Goal: Transaction & Acquisition: Download file/media

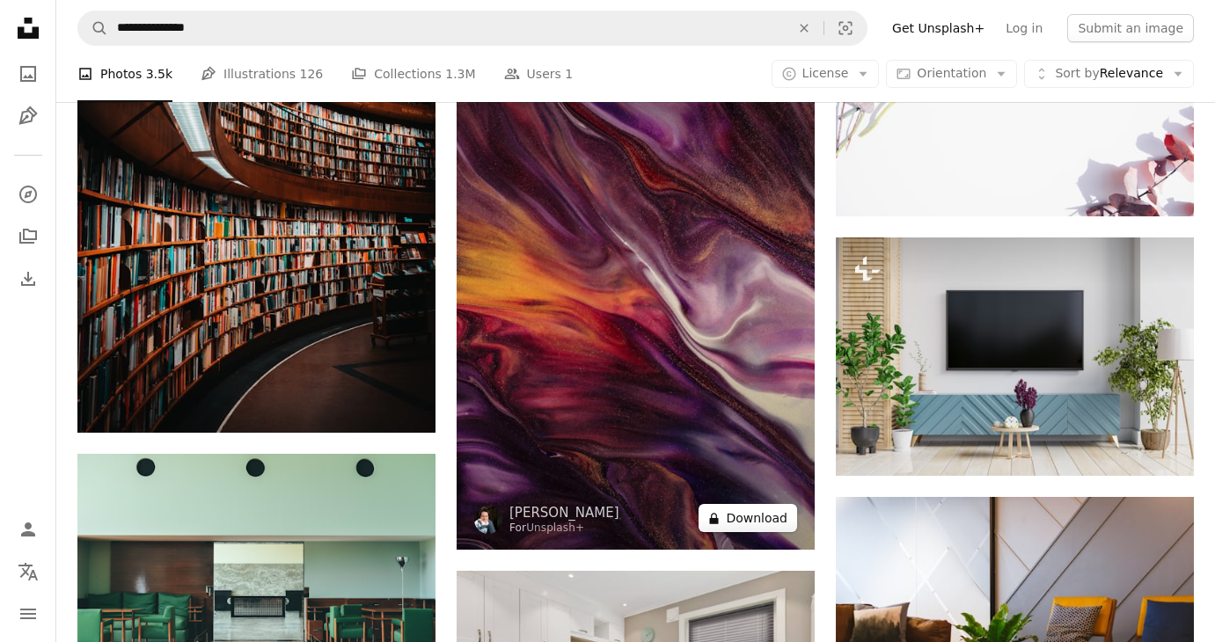
scroll to position [33784, 0]
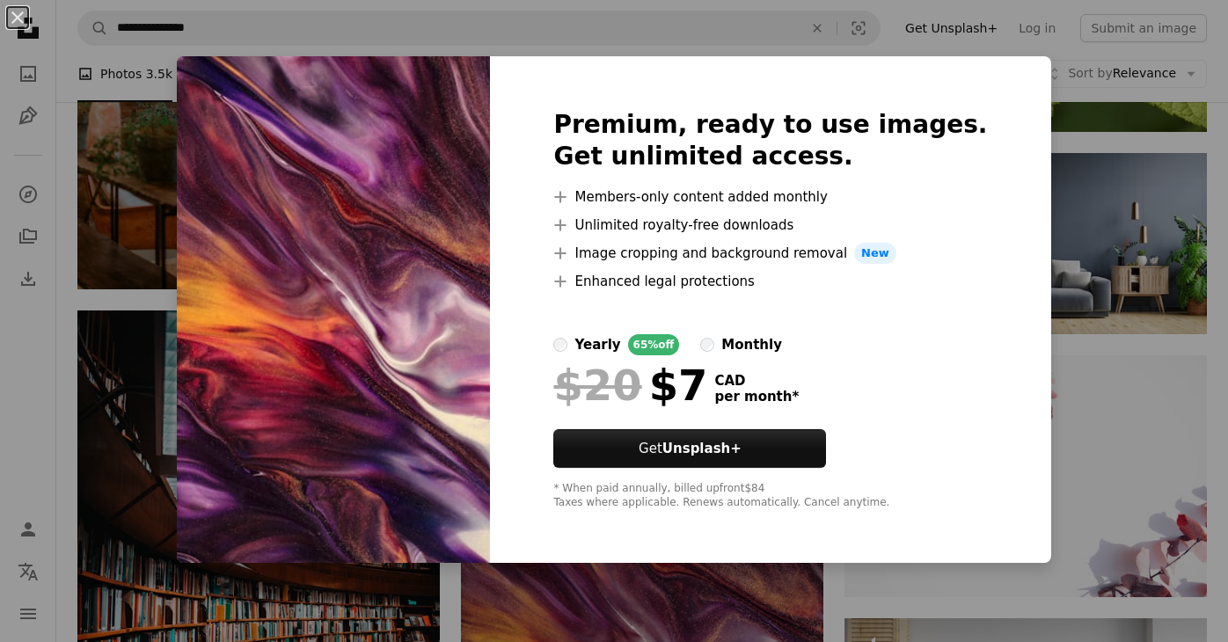
click at [1036, 204] on div "An X shape Premium, ready to use images. Get unlimited access. A plus sign Memb…" at bounding box center [614, 321] width 1228 height 642
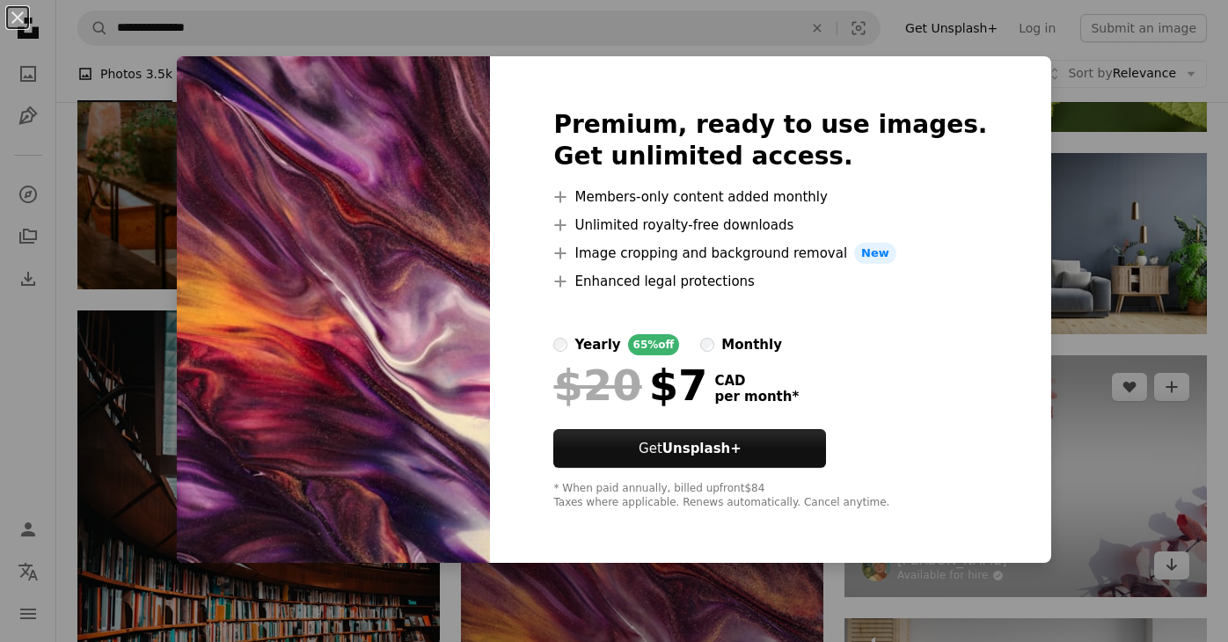
click at [1036, 355] on img at bounding box center [1026, 476] width 362 height 242
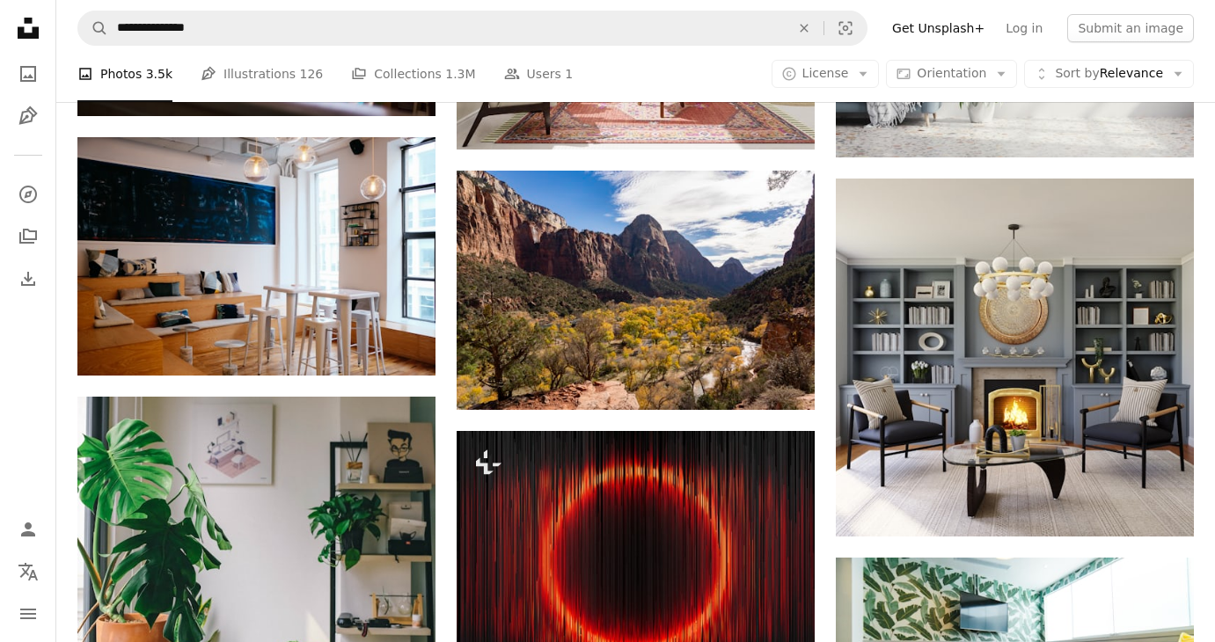
scroll to position [35984, 0]
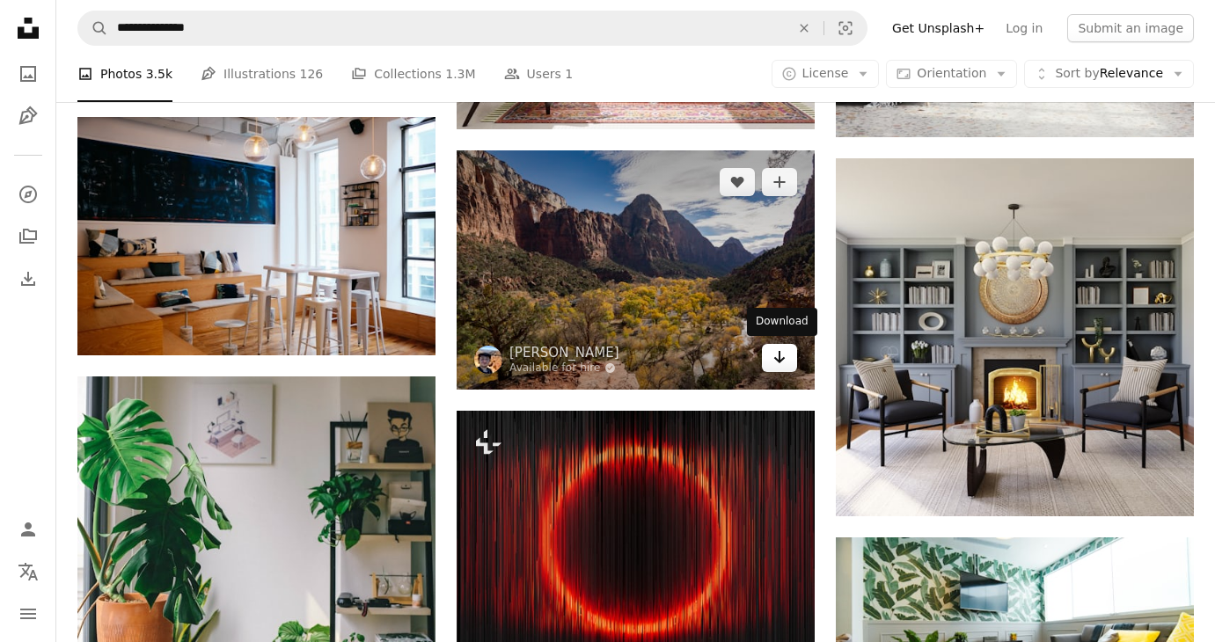
click at [777, 359] on icon "Download" at bounding box center [779, 357] width 11 height 12
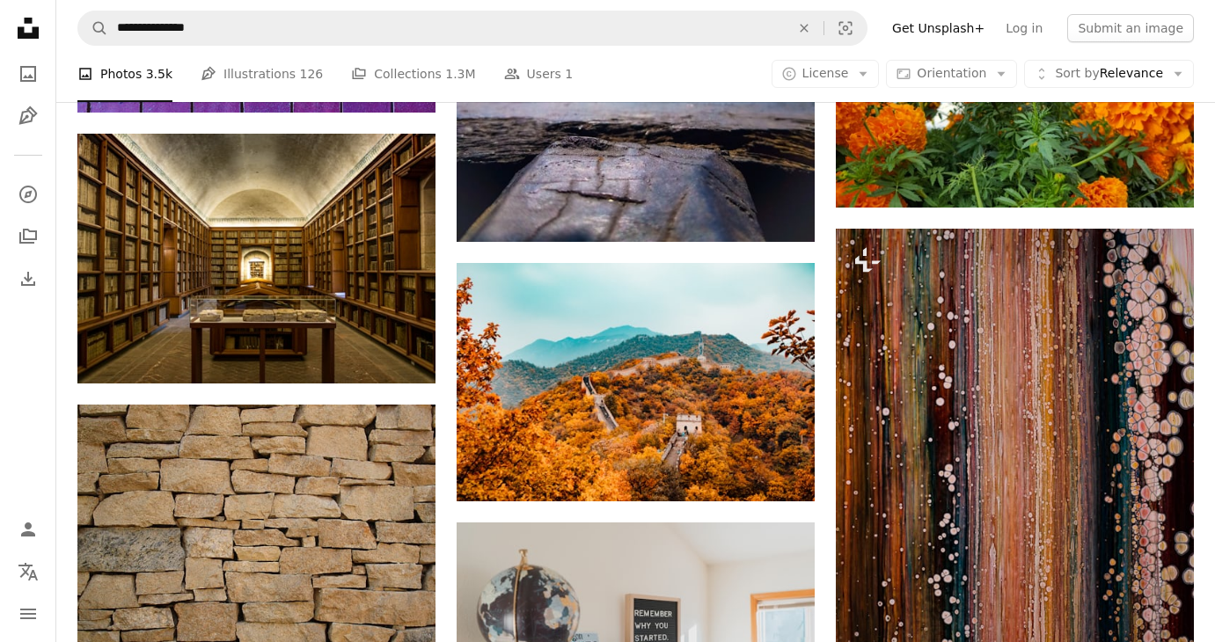
scroll to position [39679, 0]
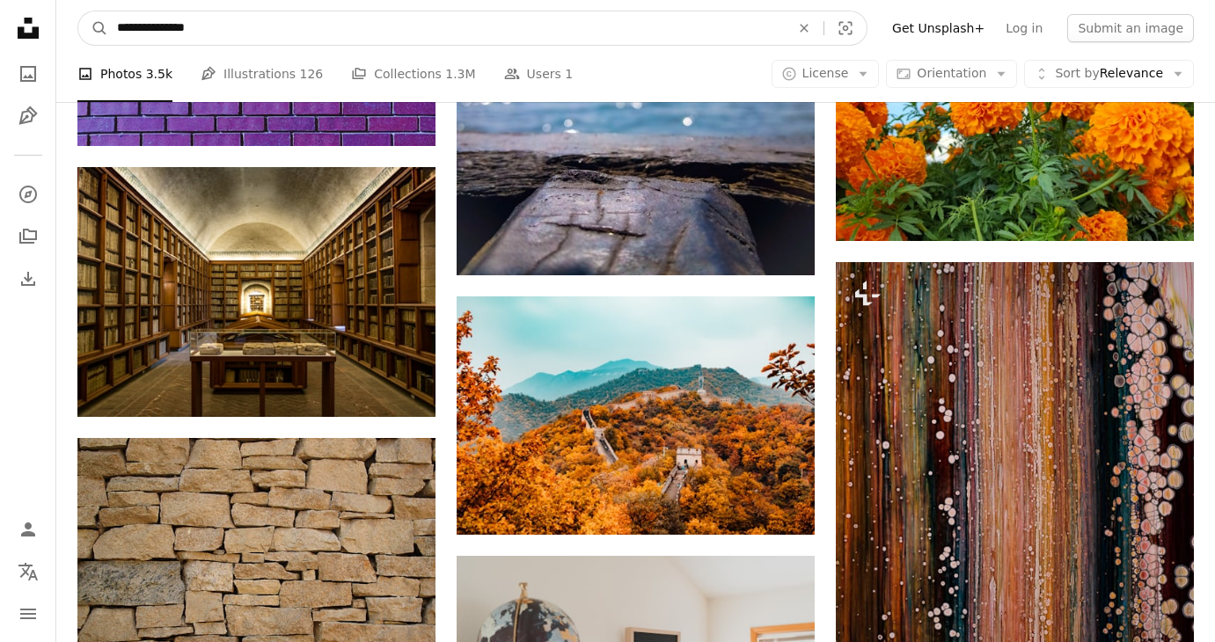
click at [293, 26] on input "**********" at bounding box center [446, 27] width 677 height 33
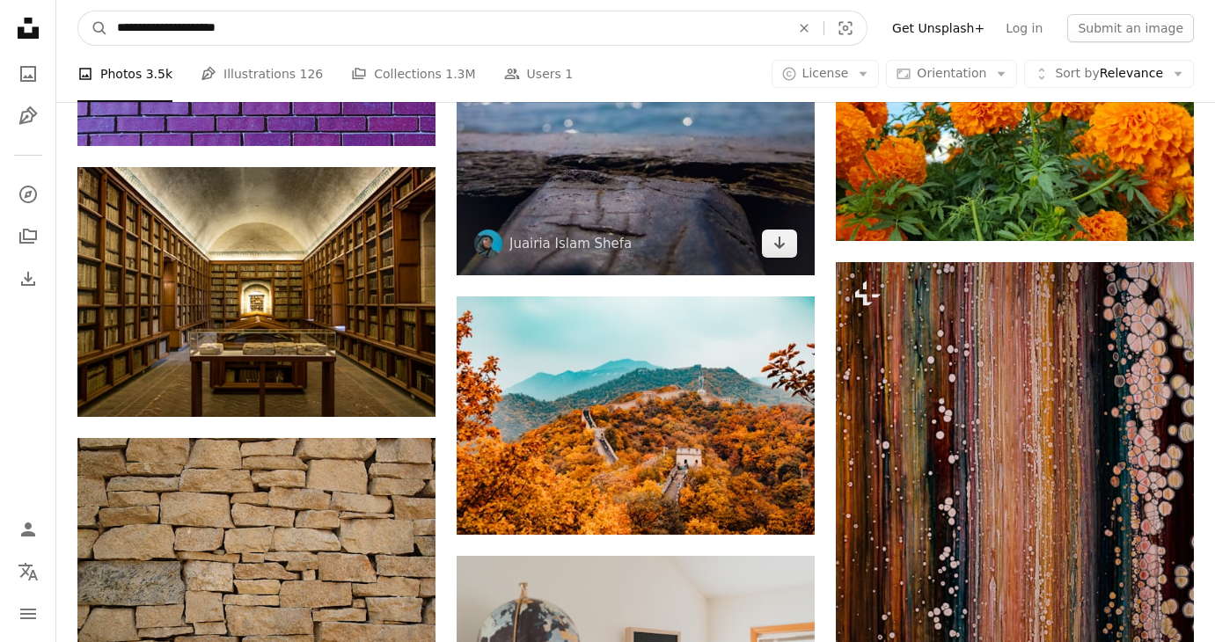
type input "**********"
click at [78, 11] on button "A magnifying glass" at bounding box center [93, 27] width 30 height 33
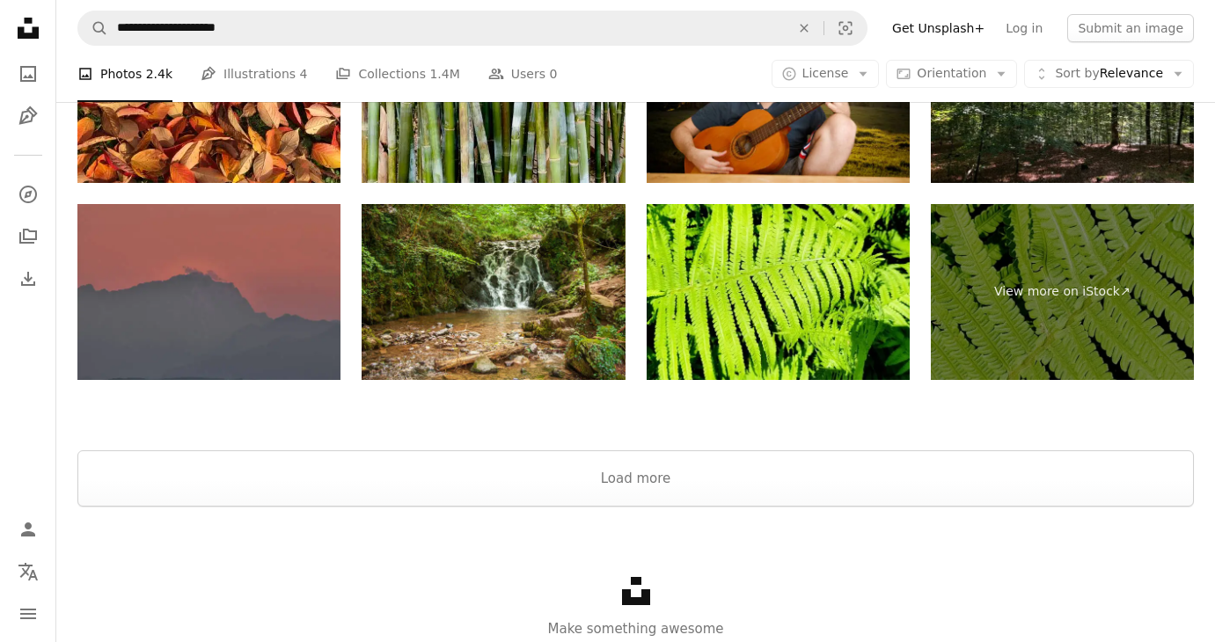
scroll to position [3238, 0]
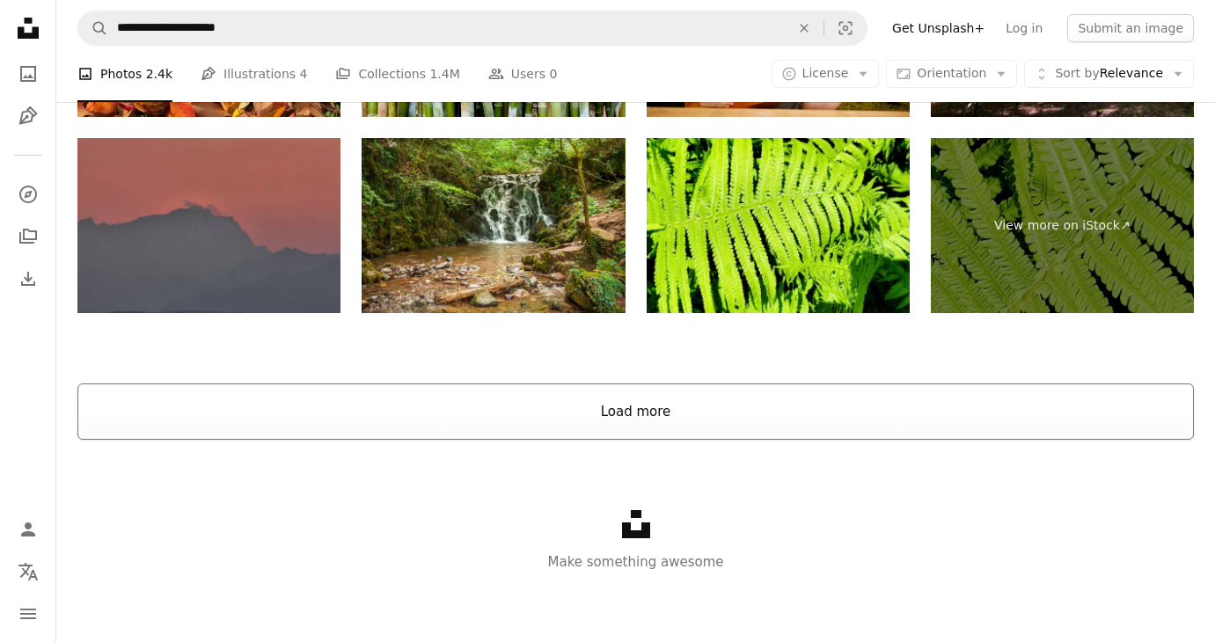
click at [655, 417] on button "Load more" at bounding box center [635, 412] width 1116 height 56
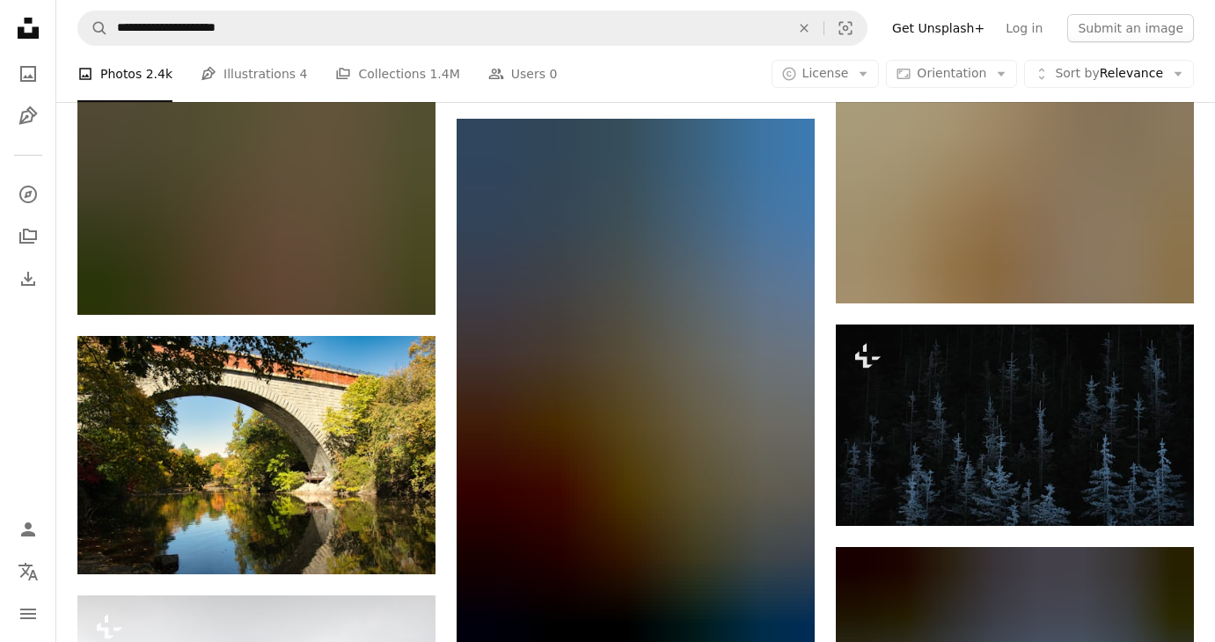
scroll to position [4645, 0]
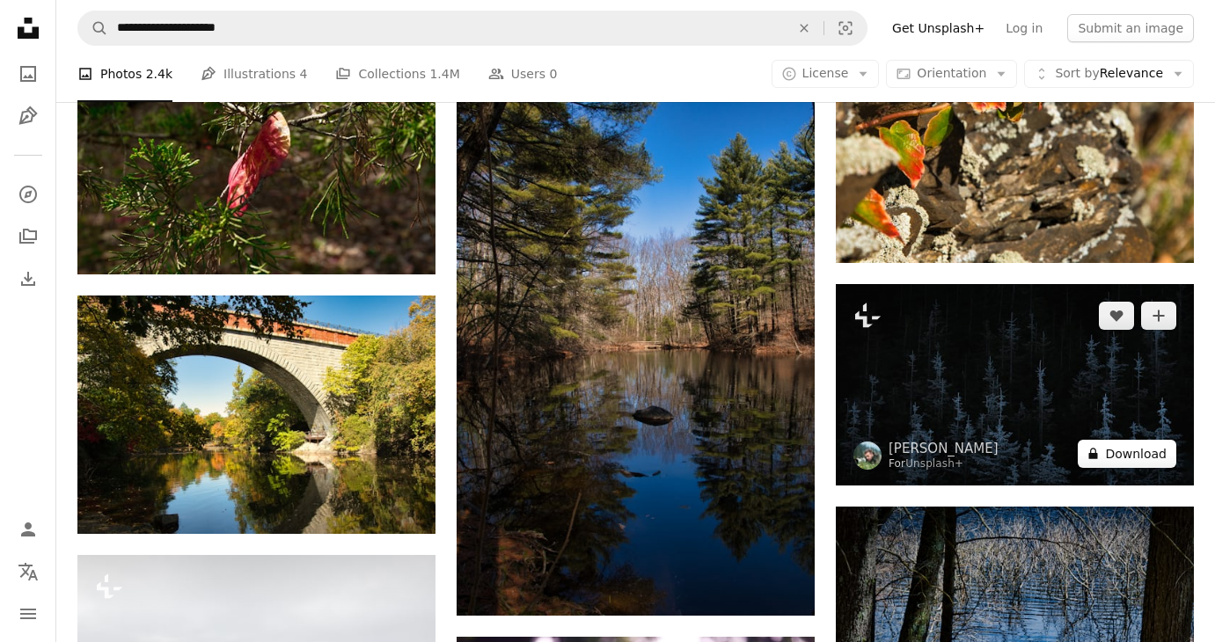
click at [1132, 448] on button "A lock Download" at bounding box center [1127, 454] width 99 height 28
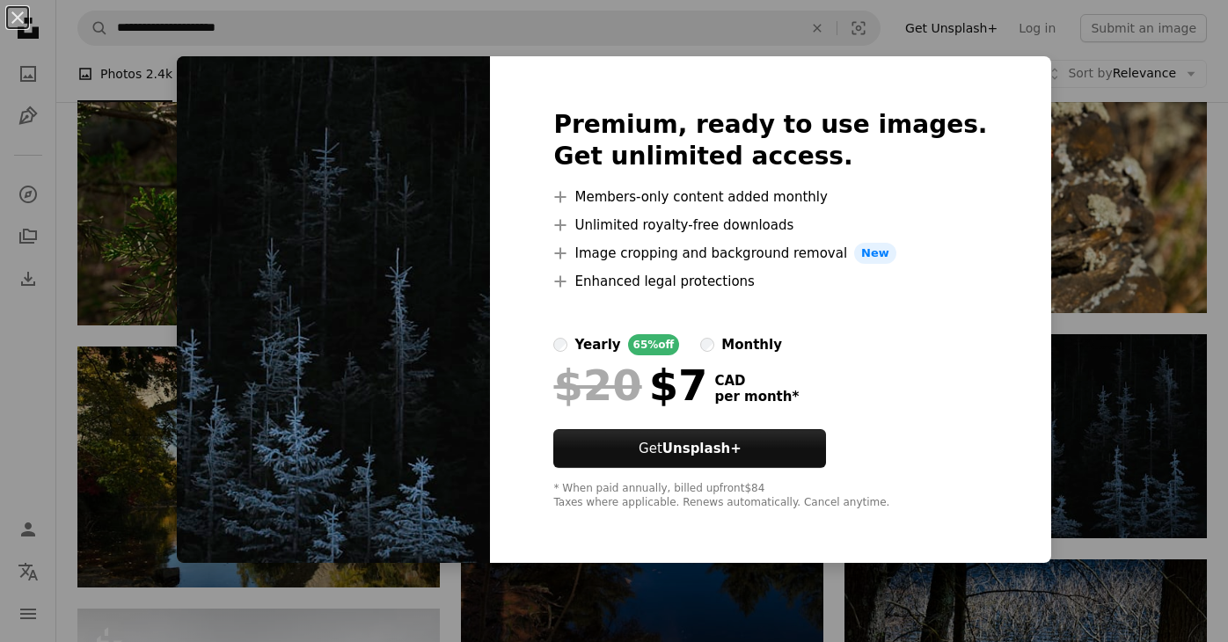
click at [991, 127] on div "Premium, ready to use images. Get unlimited access. A plus sign Members-only co…" at bounding box center [770, 309] width 560 height 507
click at [1028, 127] on div "An X shape Premium, ready to use images. Get unlimited access. A plus sign Memb…" at bounding box center [614, 321] width 1228 height 642
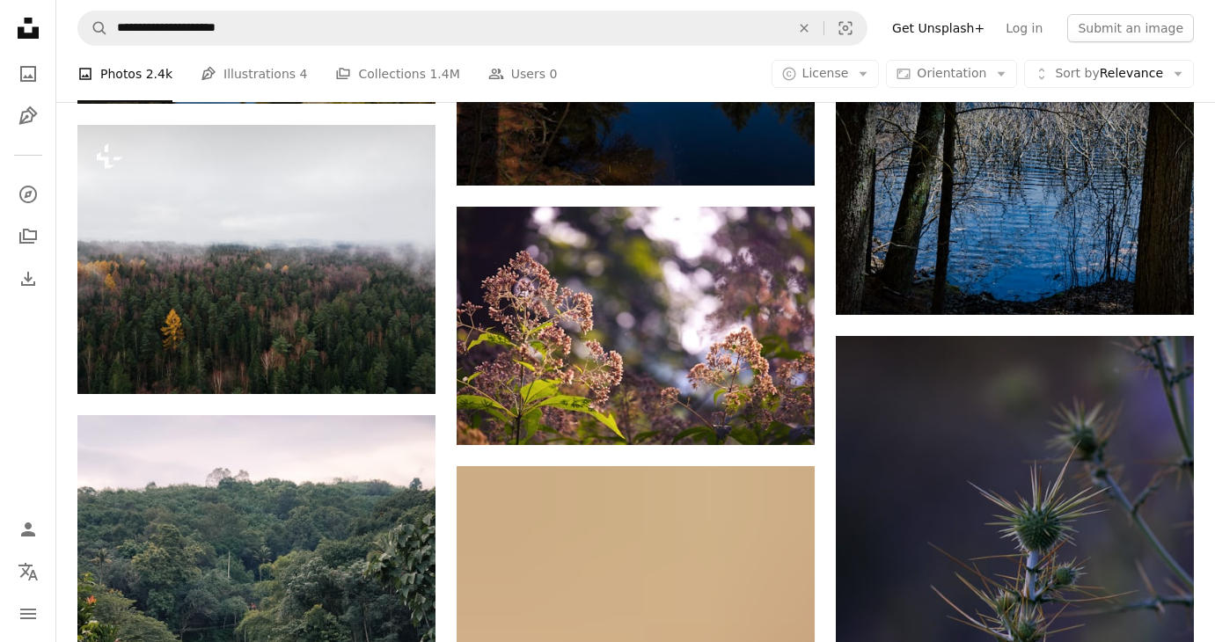
scroll to position [5085, 0]
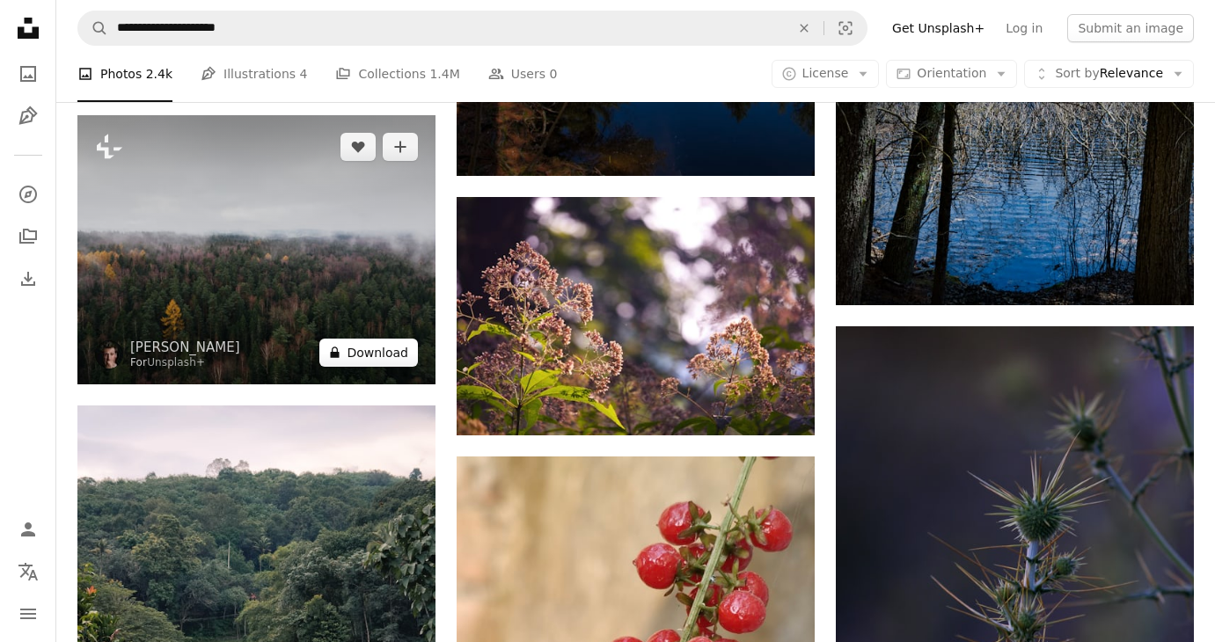
click at [405, 353] on button "A lock Download" at bounding box center [368, 353] width 99 height 28
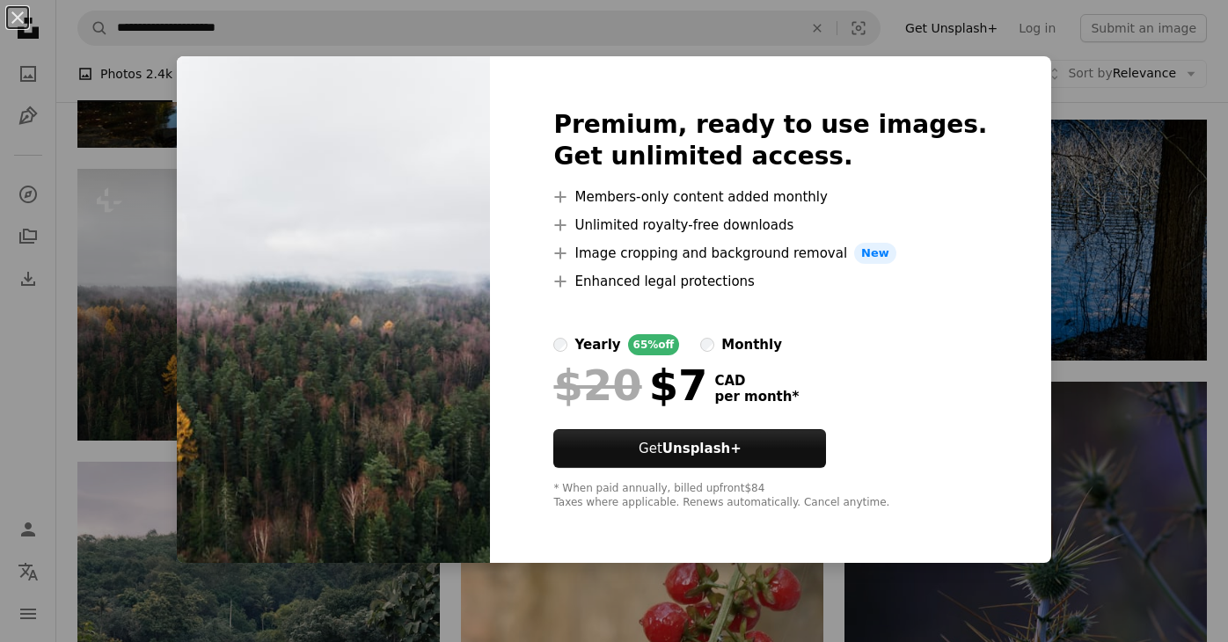
click at [1037, 272] on div "An X shape Premium, ready to use images. Get unlimited access. A plus sign Memb…" at bounding box center [614, 321] width 1228 height 642
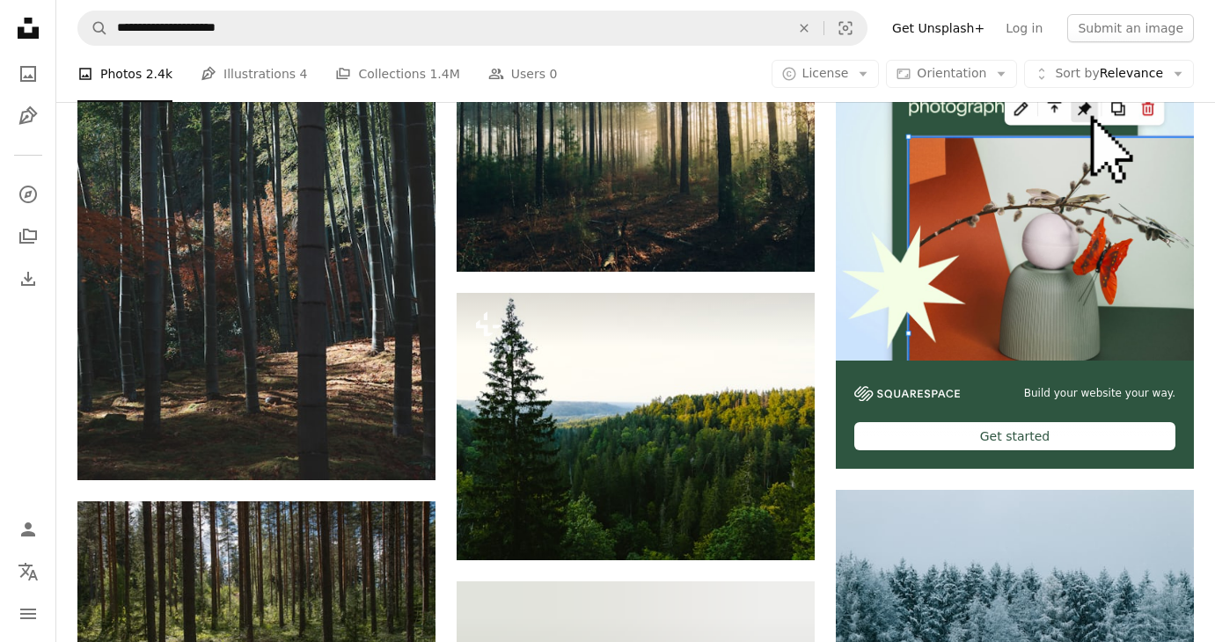
scroll to position [422, 0]
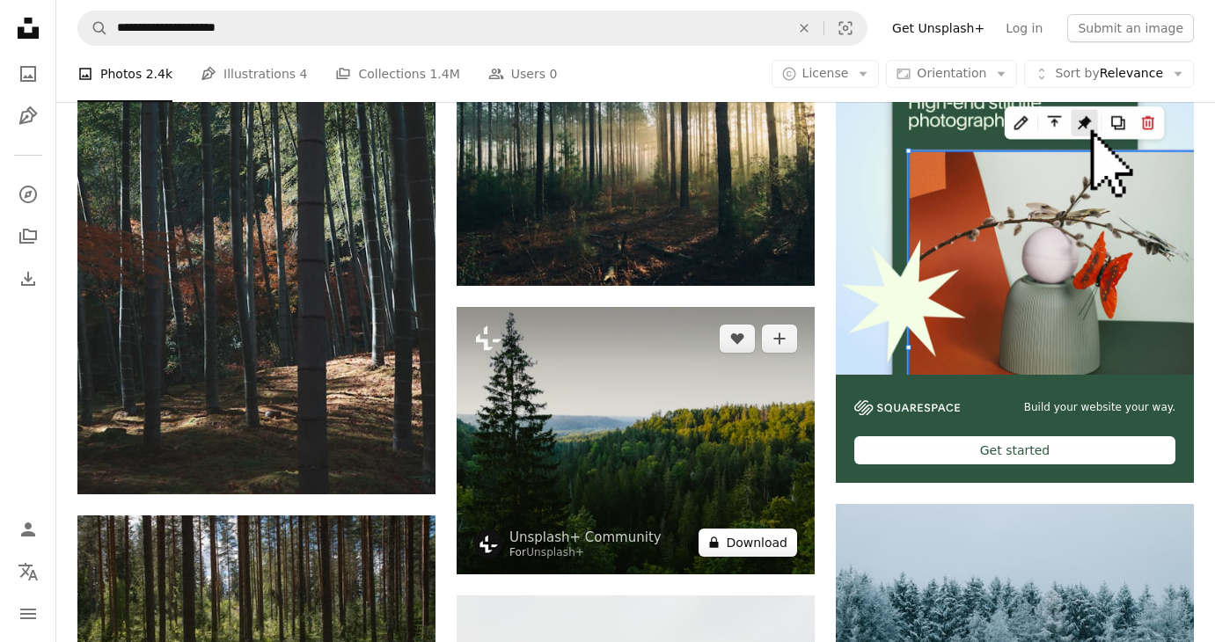
click at [749, 541] on button "A lock Download" at bounding box center [748, 543] width 99 height 28
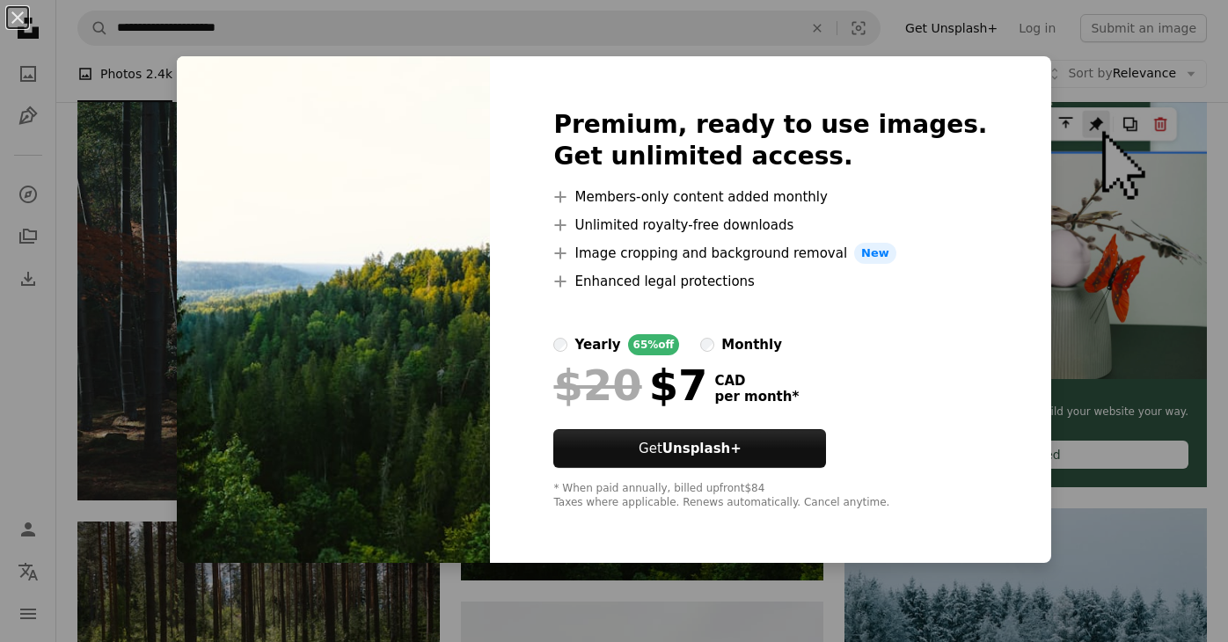
click at [966, 54] on div "An X shape Premium, ready to use images. Get unlimited access. A plus sign Memb…" at bounding box center [614, 321] width 1228 height 642
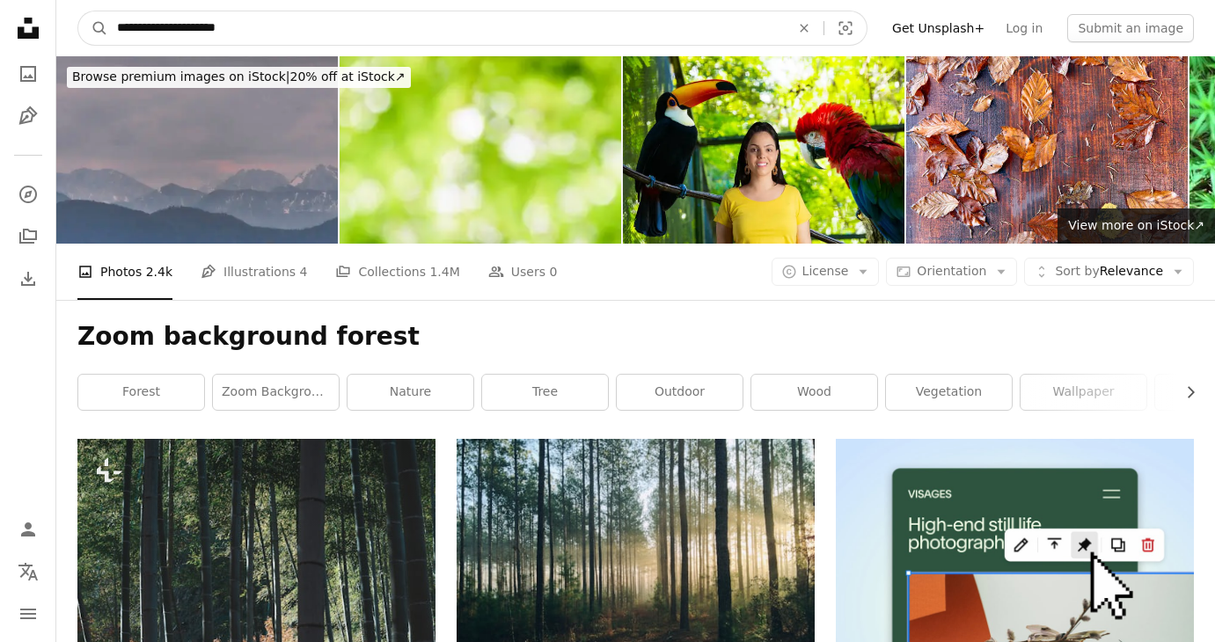
click at [322, 34] on input "**********" at bounding box center [446, 27] width 677 height 33
type input "**********"
click button "A magnifying glass" at bounding box center [93, 27] width 30 height 33
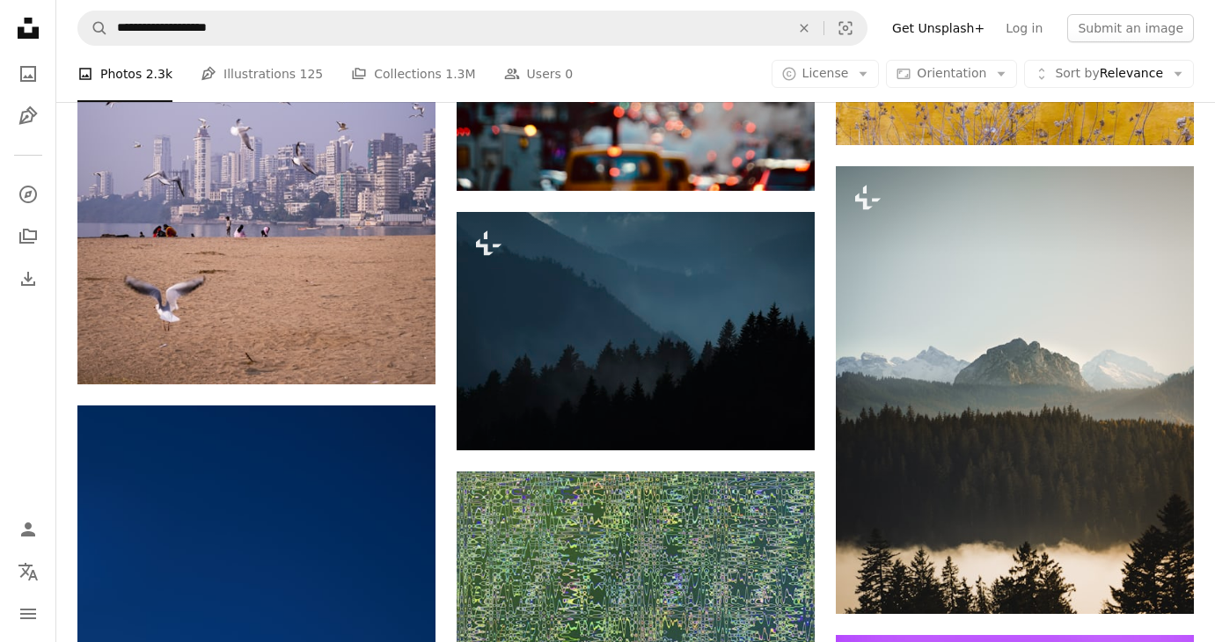
scroll to position [1848, 0]
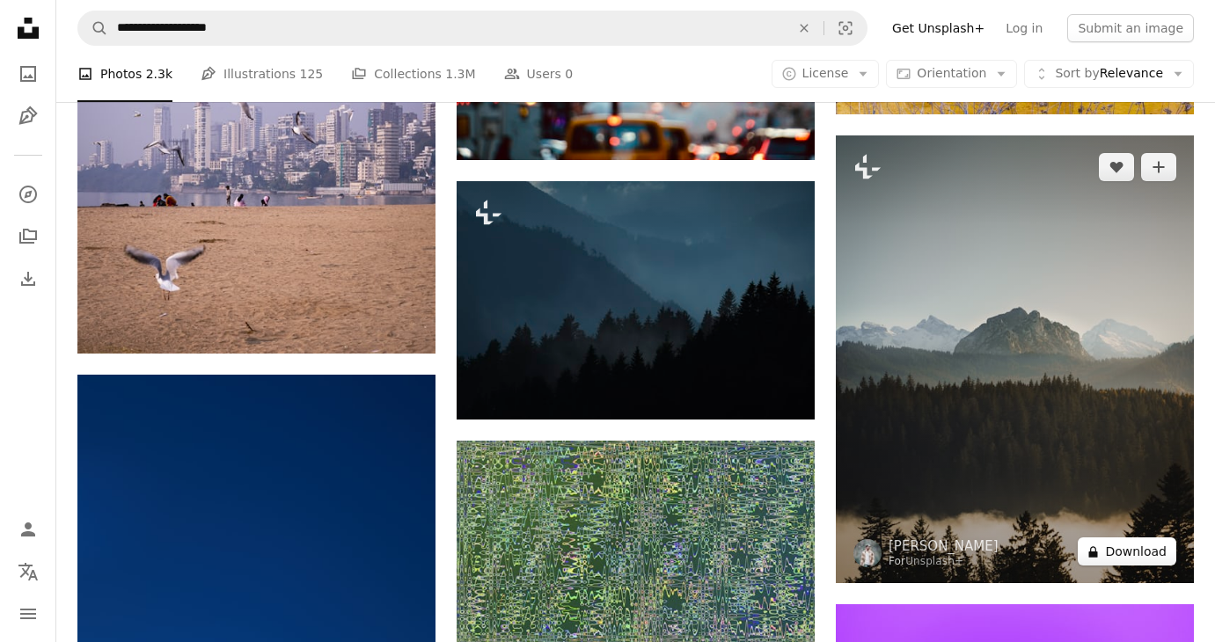
click at [1119, 552] on button "A lock Download" at bounding box center [1127, 552] width 99 height 28
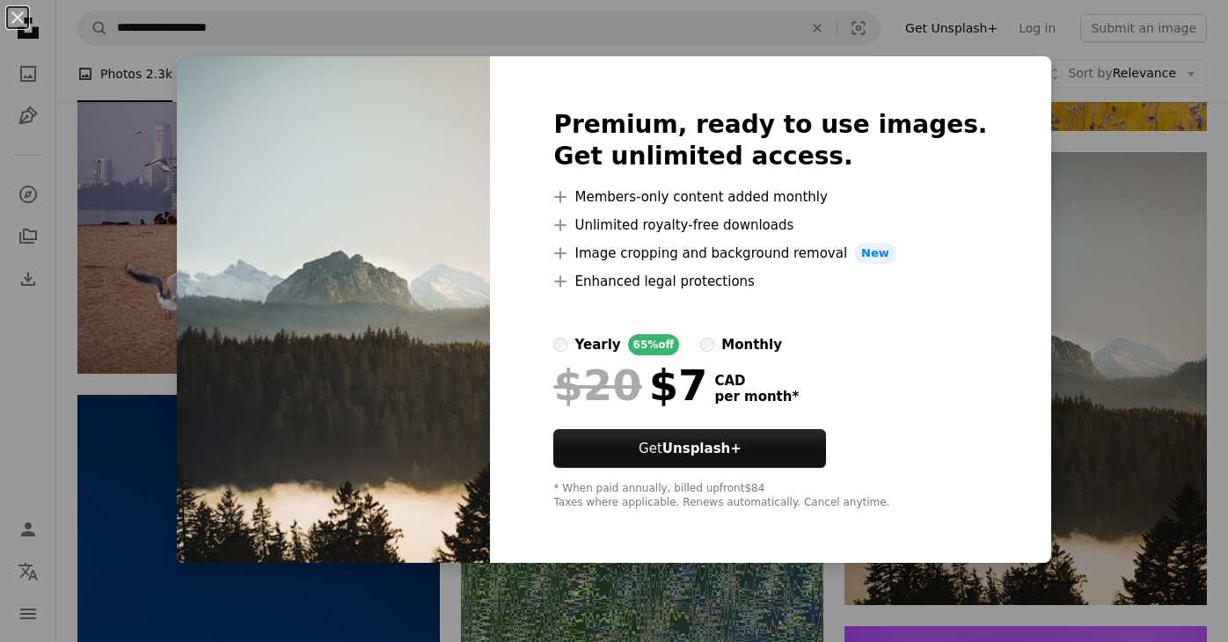
click at [1052, 360] on div "An X shape Premium, ready to use images. Get unlimited access. A plus sign Memb…" at bounding box center [614, 321] width 1228 height 642
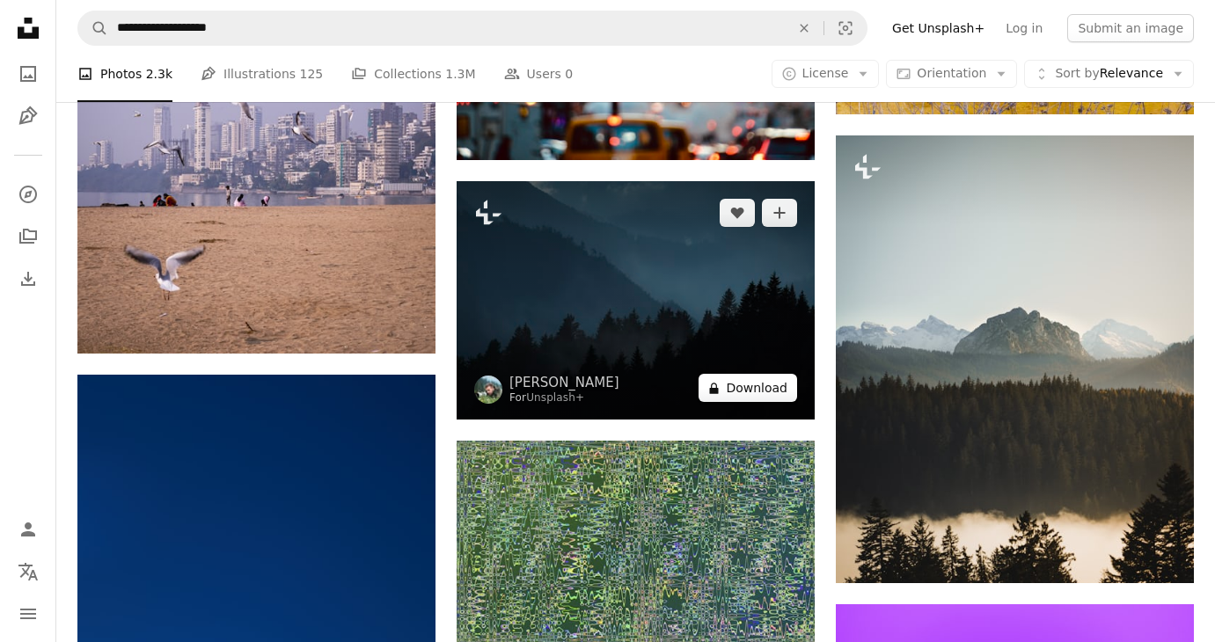
click at [760, 392] on button "A lock Download" at bounding box center [748, 388] width 99 height 28
click at [738, 390] on button "A lock Download" at bounding box center [748, 388] width 99 height 28
click at [759, 392] on button "A lock Download" at bounding box center [748, 388] width 99 height 28
click at [758, 391] on button "A lock Download" at bounding box center [748, 388] width 99 height 28
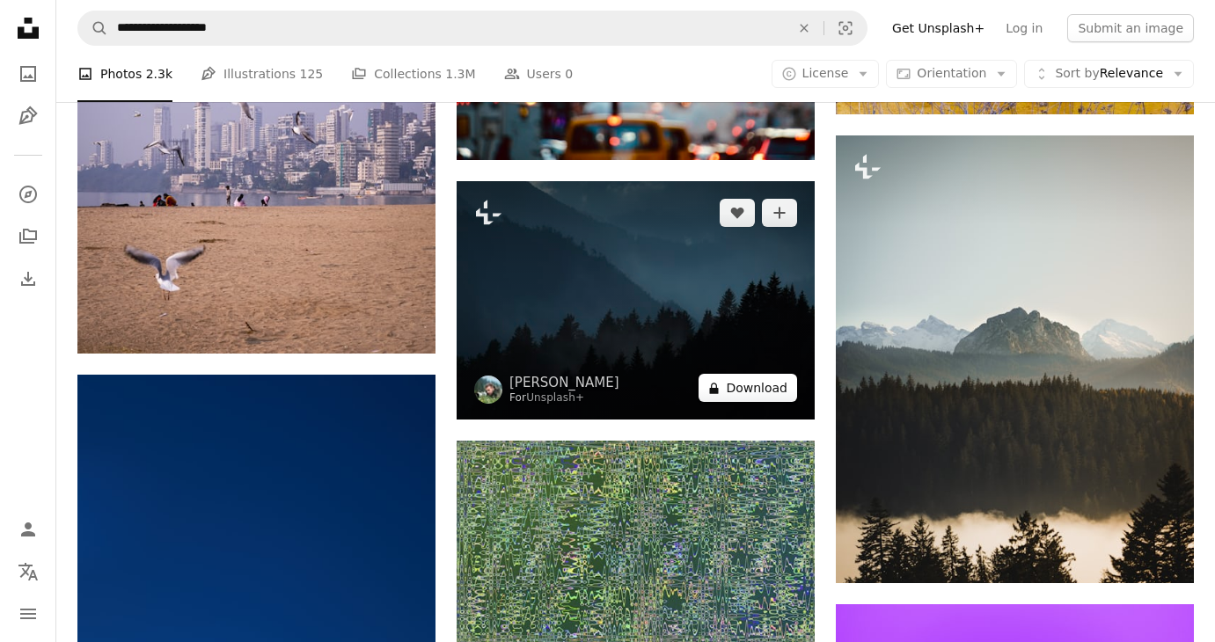
click at [748, 387] on button "A lock Download" at bounding box center [748, 388] width 99 height 28
click at [765, 387] on button "A lock Download" at bounding box center [748, 388] width 99 height 28
click at [765, 386] on button "A lock Download" at bounding box center [748, 388] width 99 height 28
click at [766, 377] on button "A lock Download" at bounding box center [748, 388] width 99 height 28
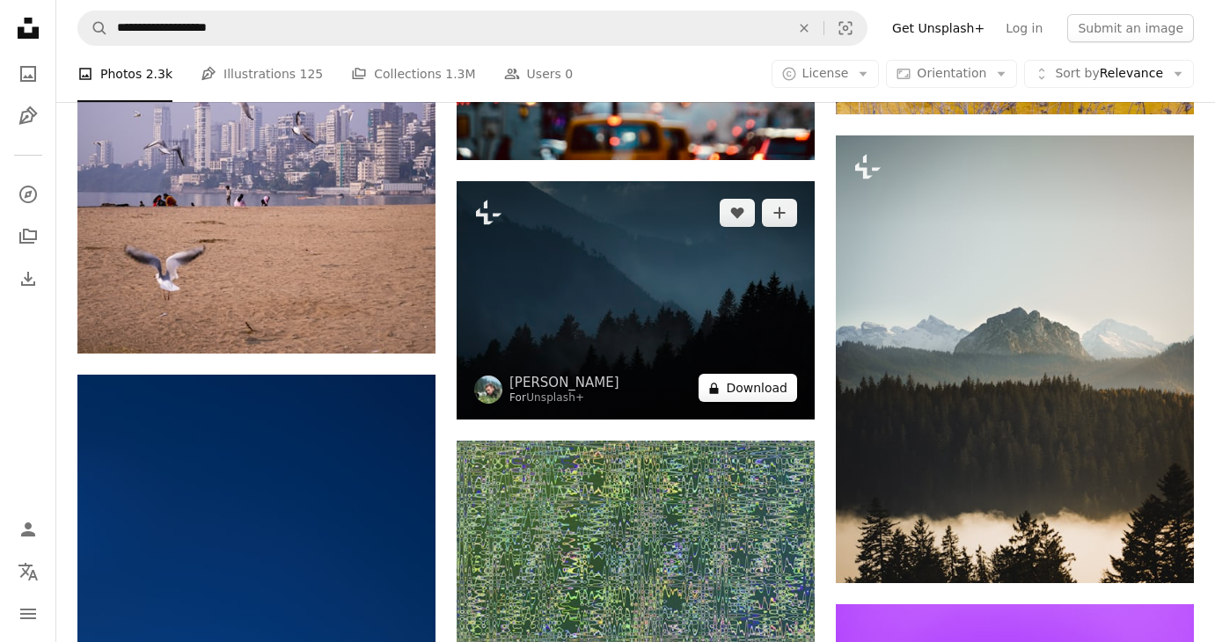
click at [751, 385] on button "A lock Download" at bounding box center [748, 388] width 99 height 28
click at [754, 387] on button "A lock Download" at bounding box center [748, 388] width 99 height 28
click at [753, 390] on button "A lock Download" at bounding box center [748, 388] width 99 height 28
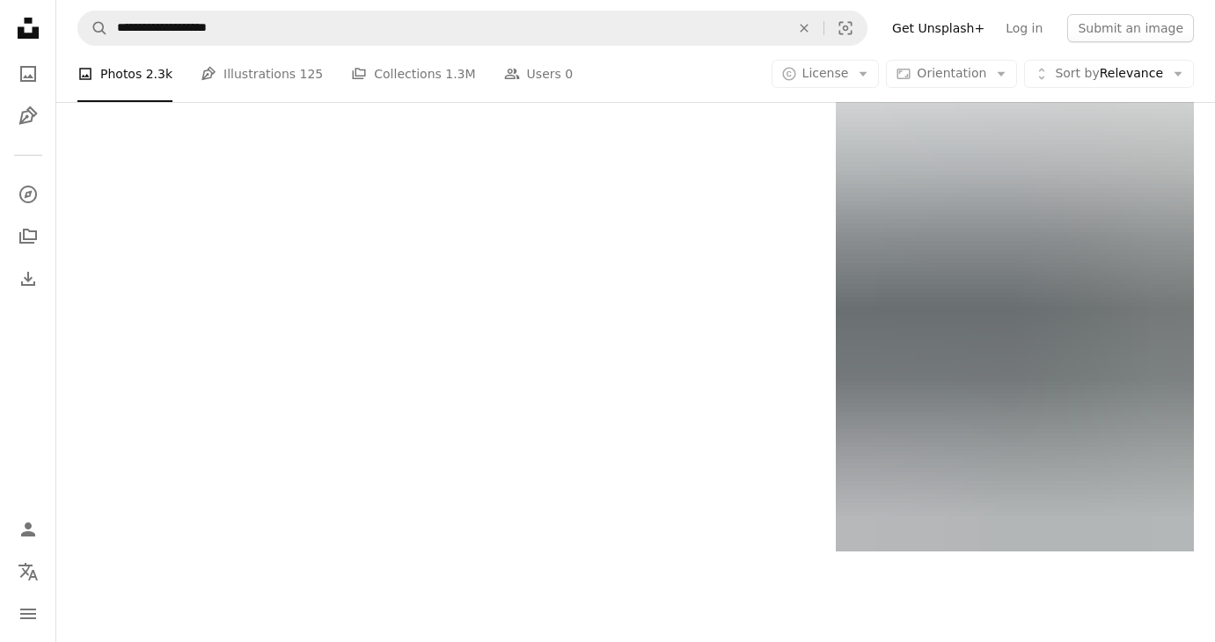
scroll to position [2727, 0]
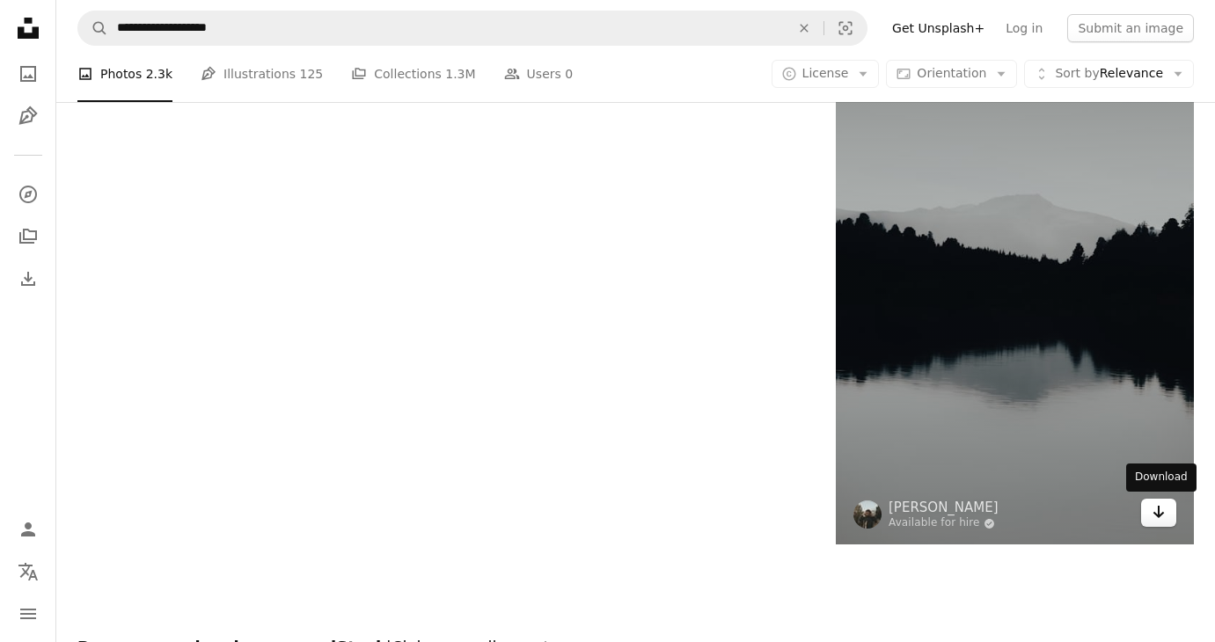
click at [1160, 509] on icon "Download" at bounding box center [1158, 512] width 11 height 12
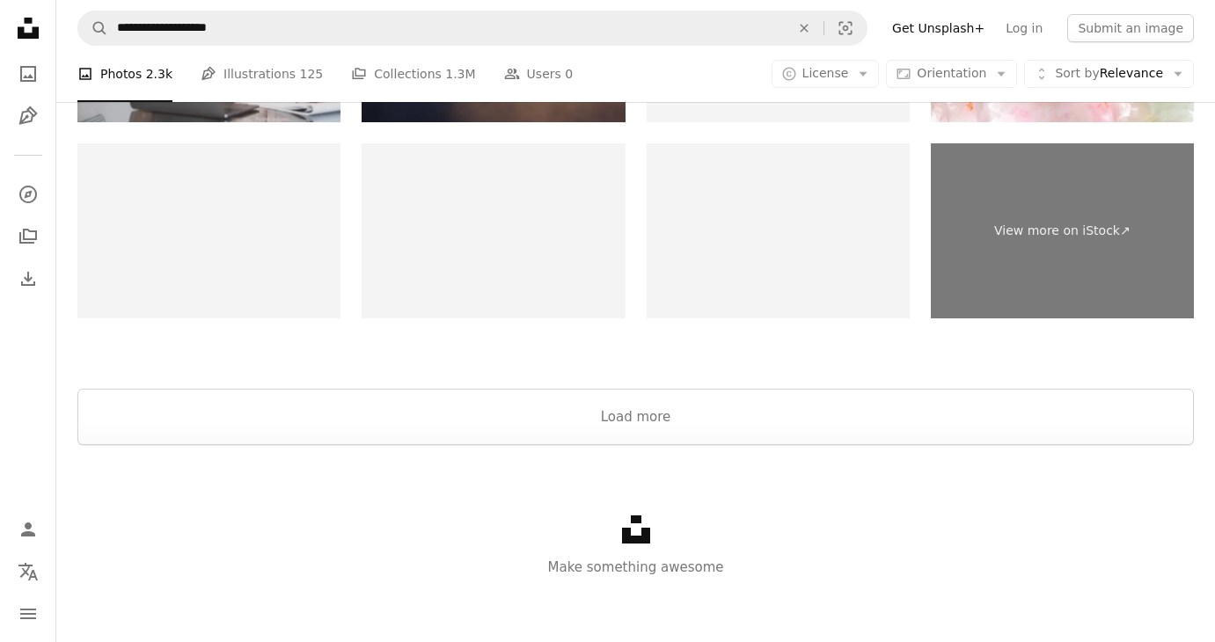
scroll to position [3458, 0]
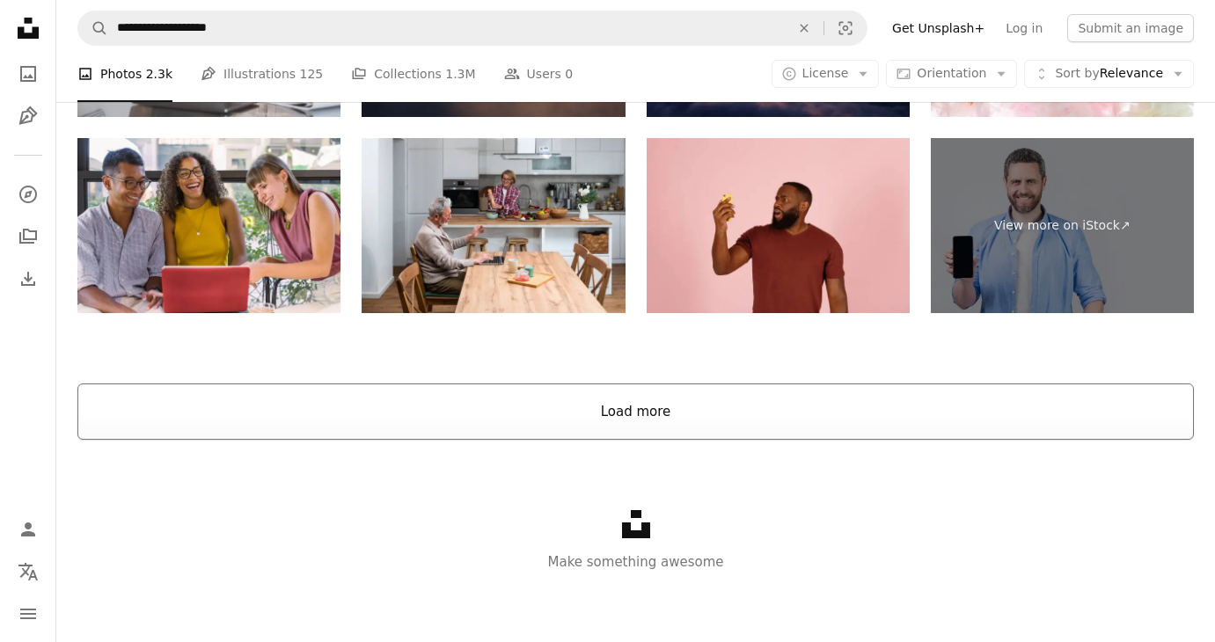
click at [656, 417] on button "Load more" at bounding box center [635, 412] width 1116 height 56
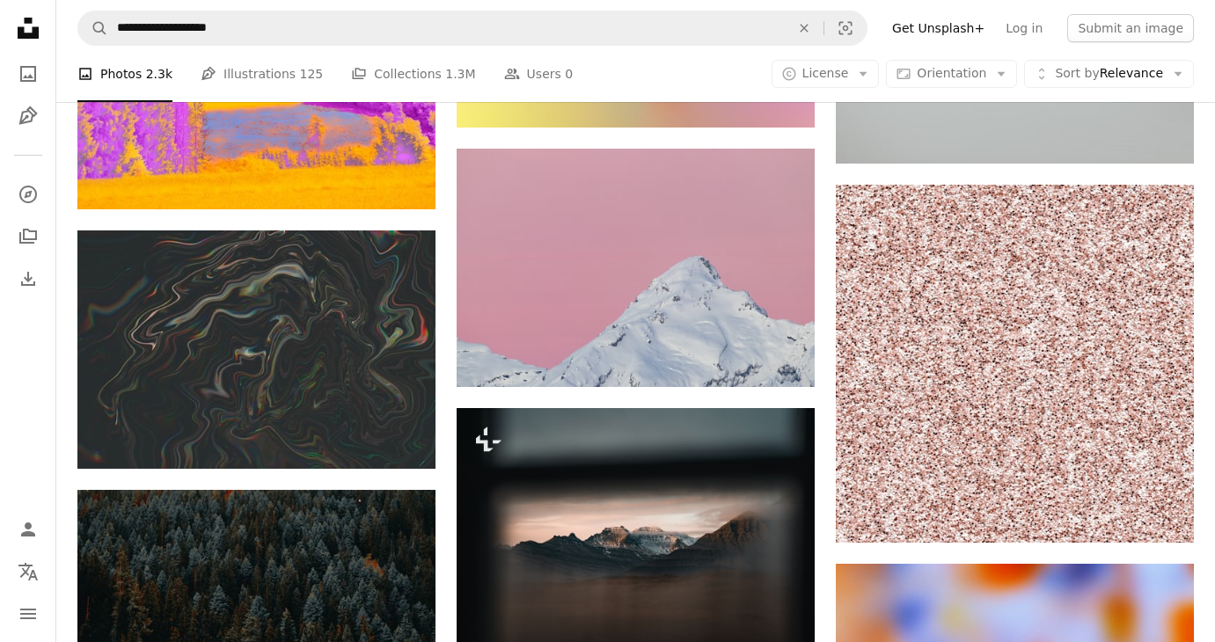
scroll to position [3107, 0]
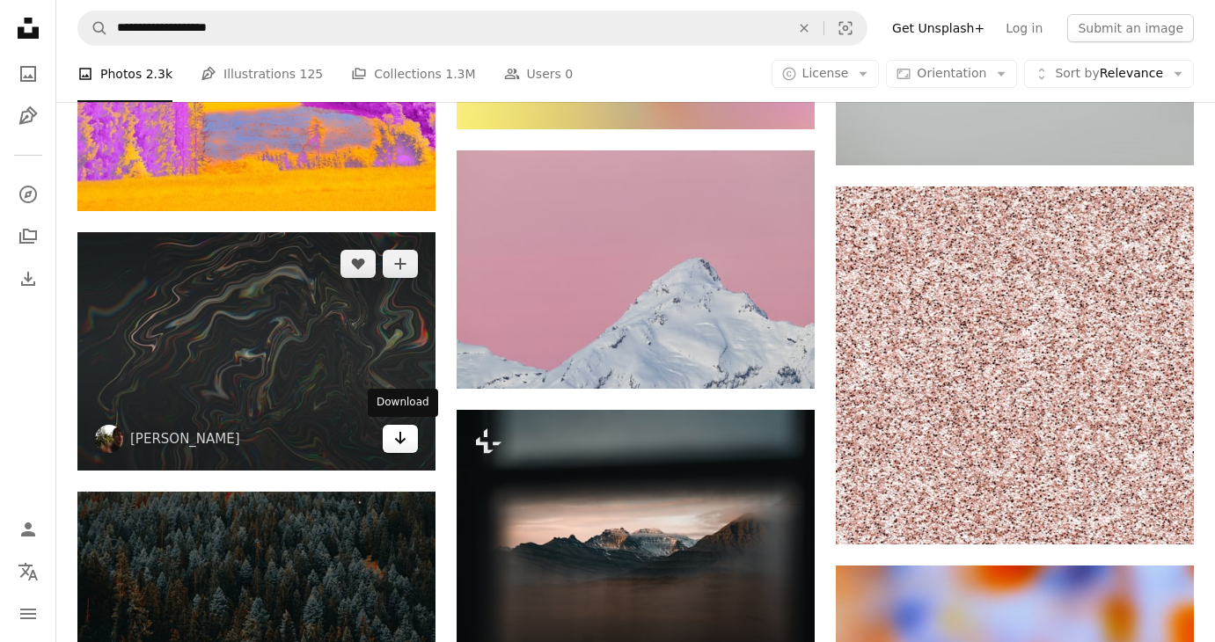
click at [397, 441] on icon "Arrow pointing down" at bounding box center [400, 438] width 14 height 21
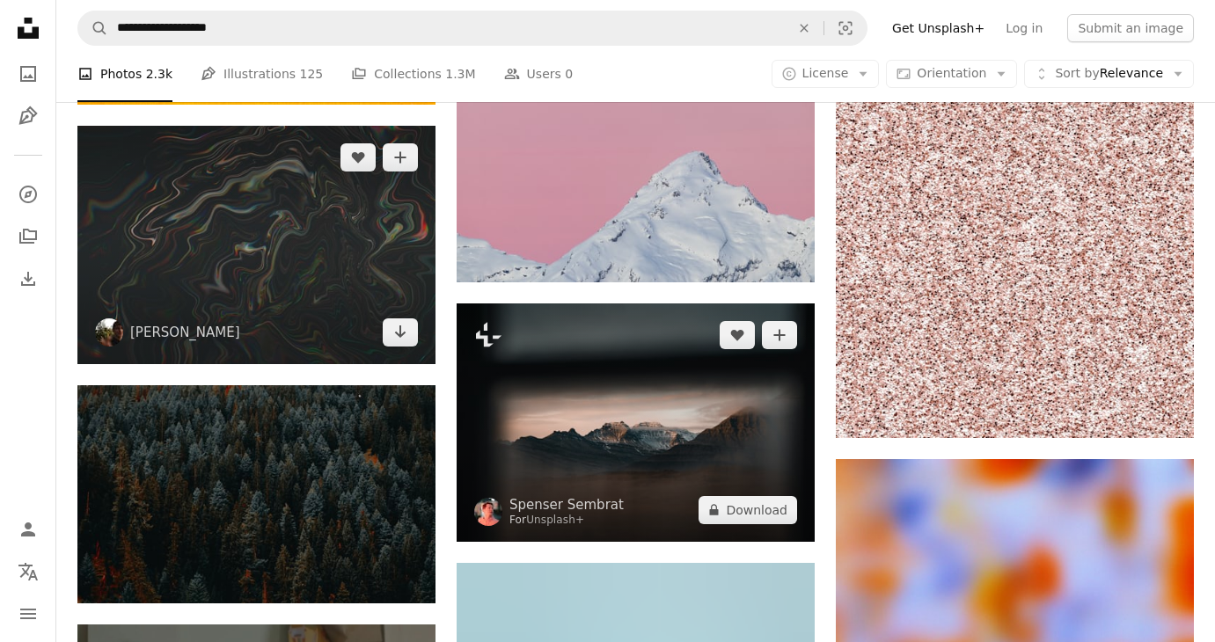
scroll to position [3371, 0]
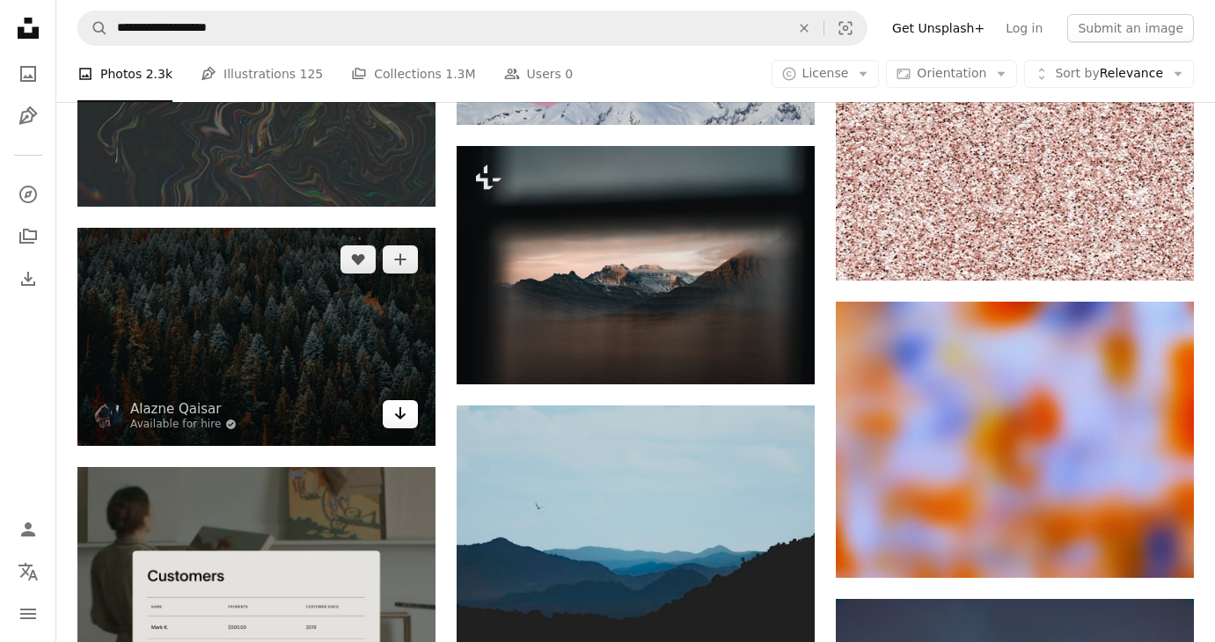
click at [403, 417] on icon "Arrow pointing down" at bounding box center [400, 413] width 14 height 21
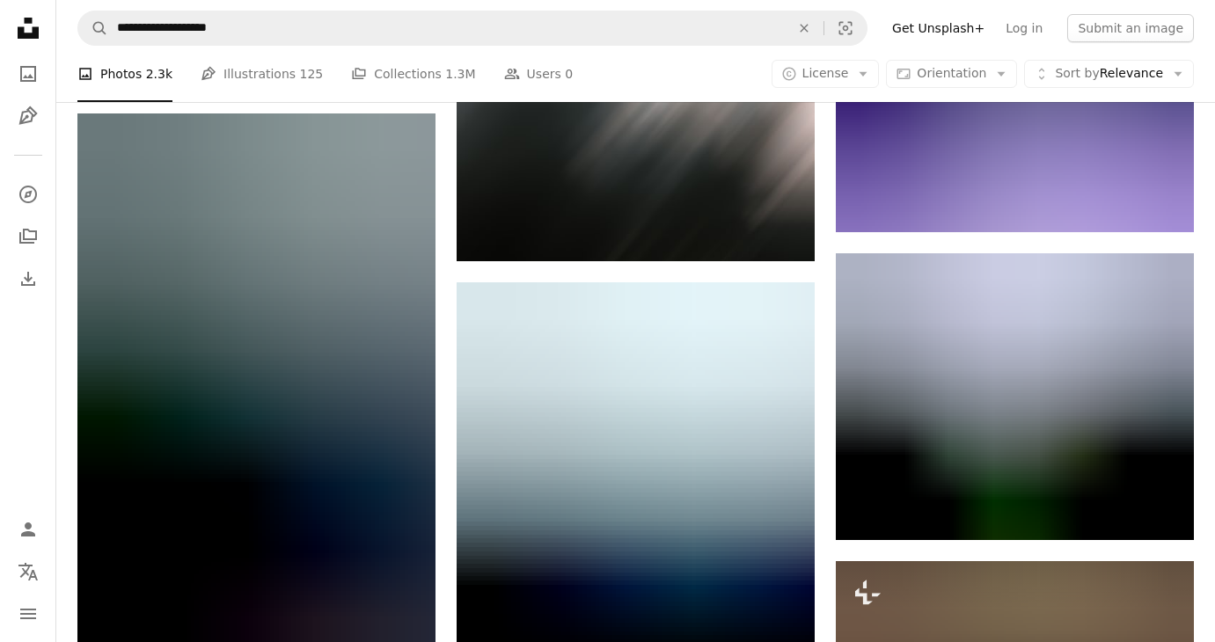
scroll to position [26773, 0]
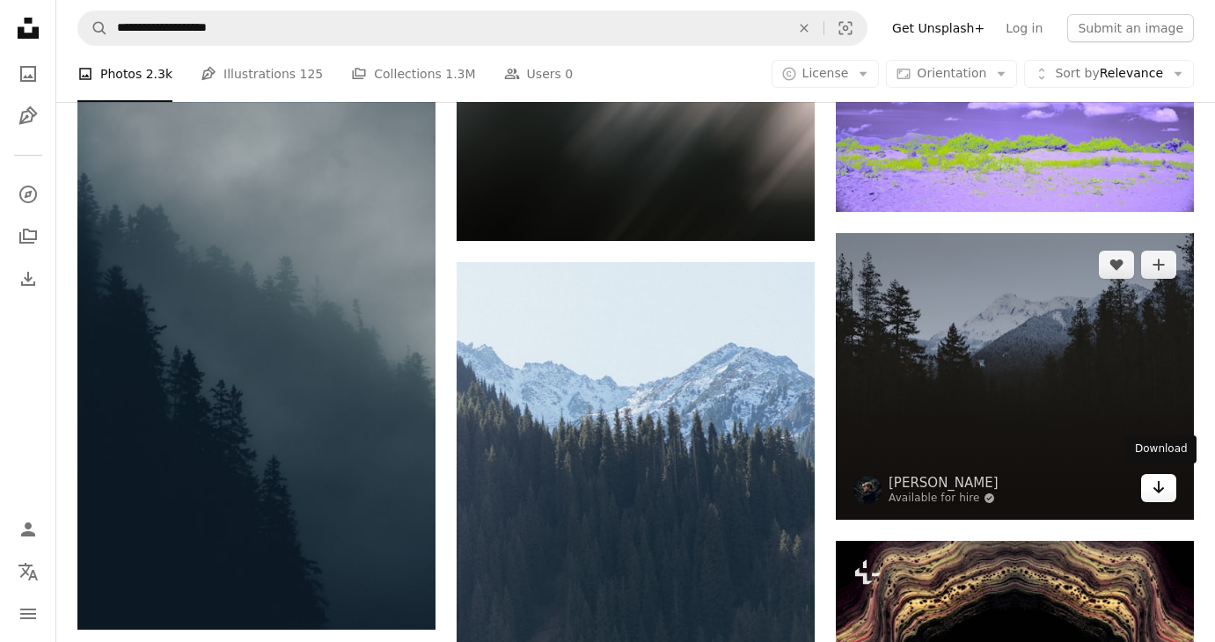
click at [1152, 482] on icon "Arrow pointing down" at bounding box center [1159, 487] width 14 height 21
click at [1153, 483] on icon "Arrow pointing down" at bounding box center [1159, 487] width 14 height 21
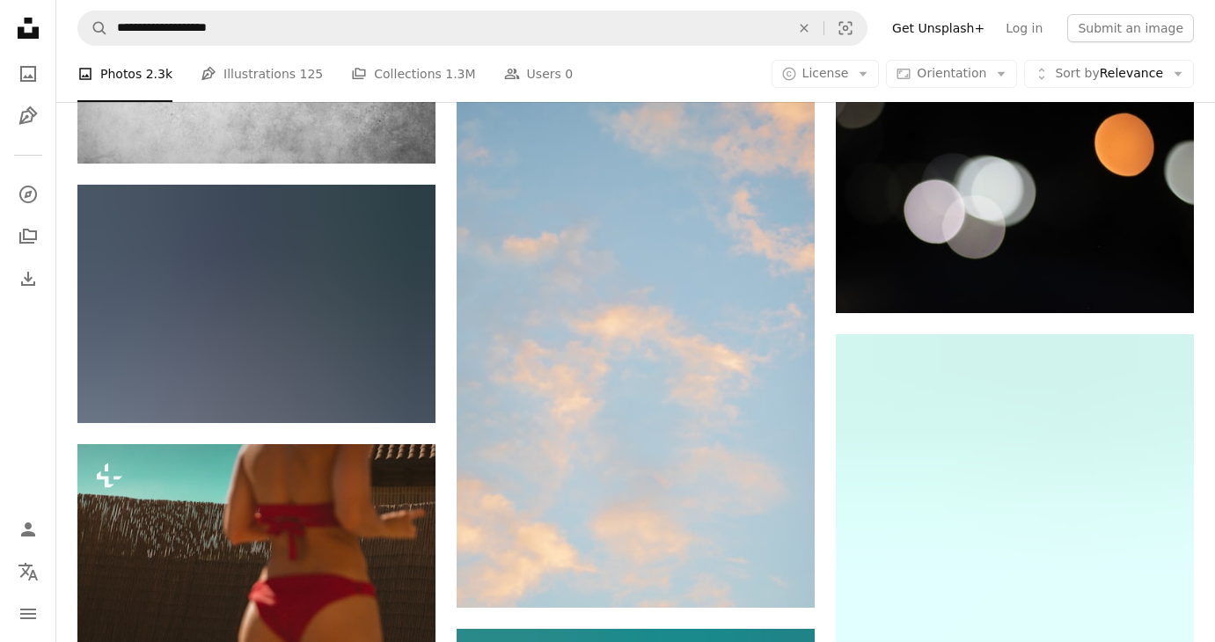
scroll to position [32316, 0]
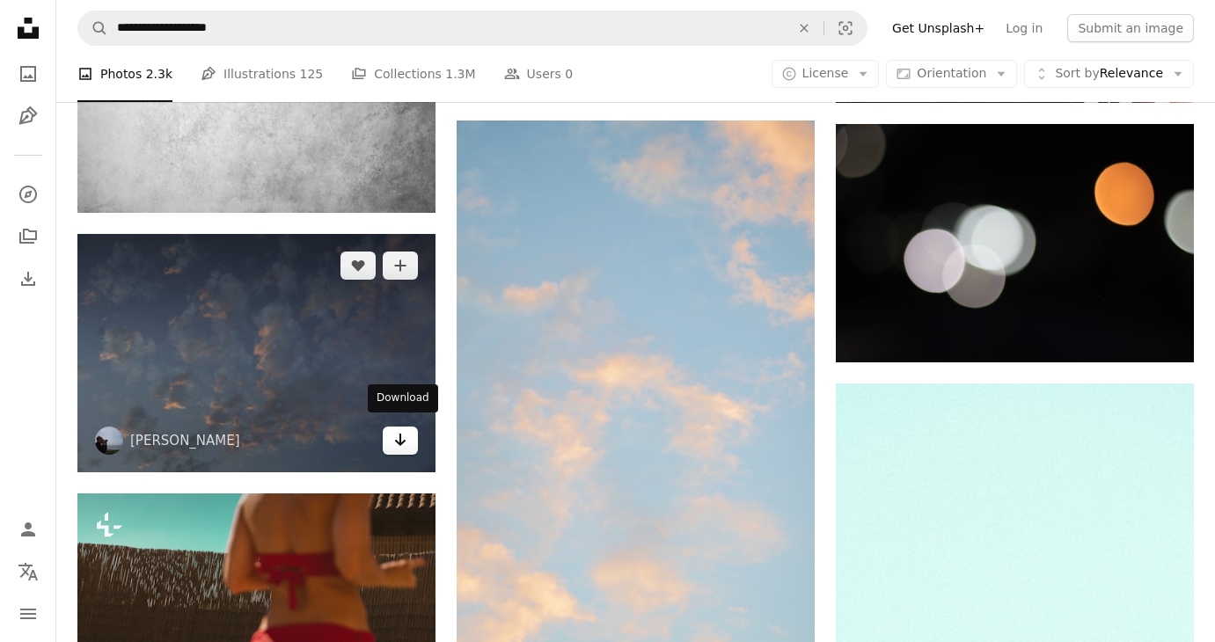
click at [397, 436] on icon "Arrow pointing down" at bounding box center [400, 439] width 14 height 21
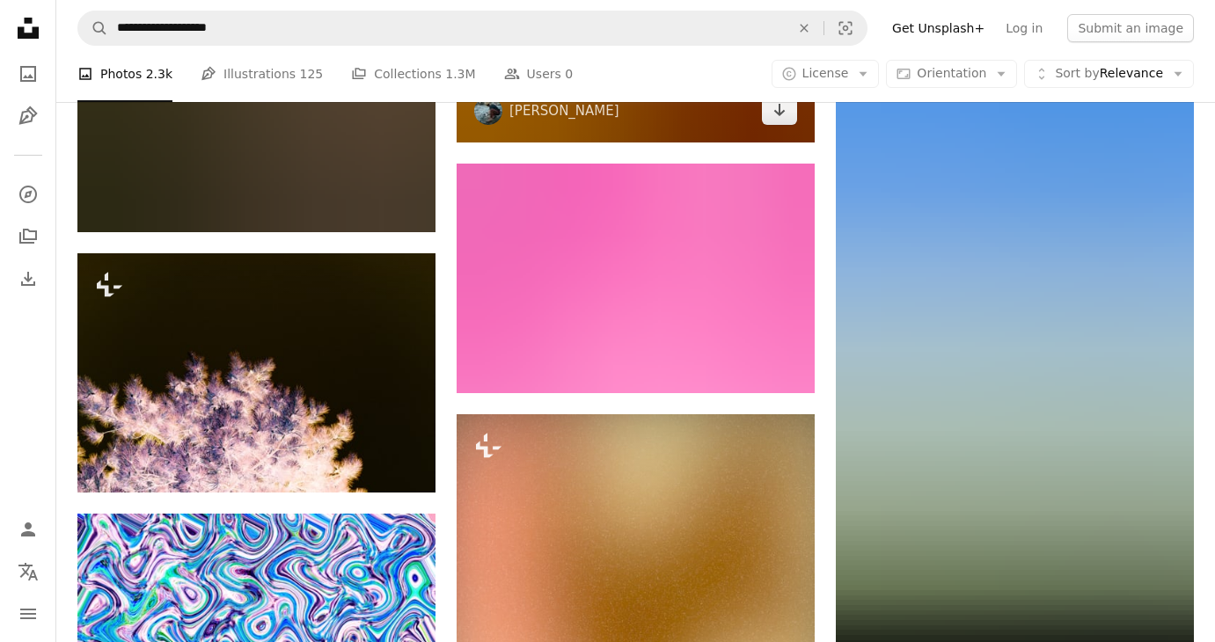
scroll to position [33636, 0]
